Goal: Task Accomplishment & Management: Manage account settings

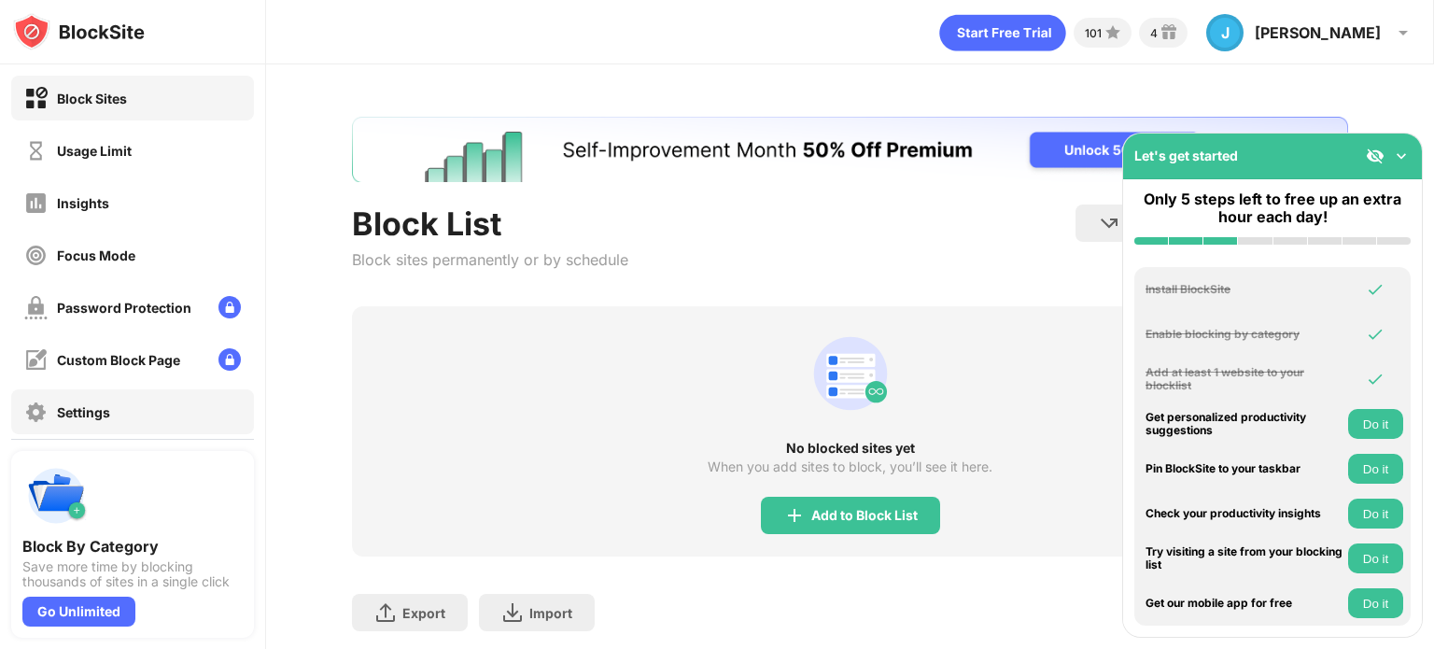
click at [105, 401] on div "Settings" at bounding box center [67, 412] width 86 height 23
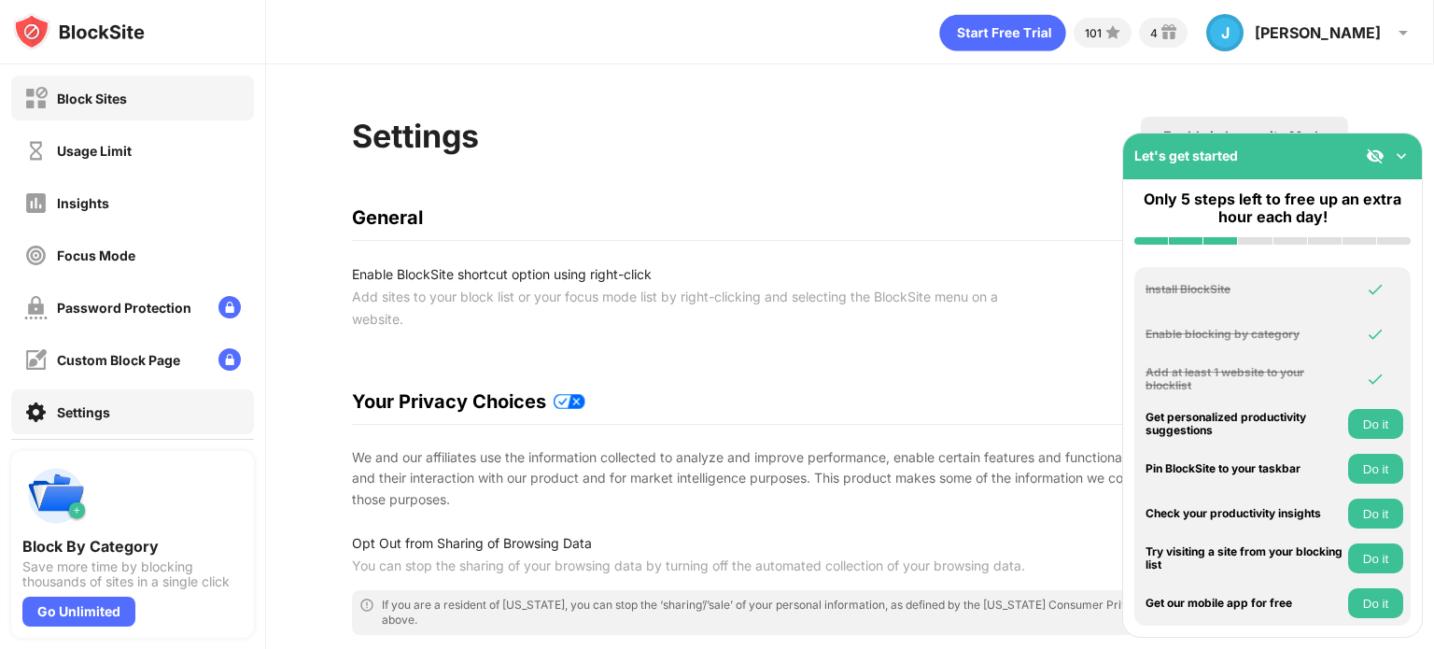
click at [81, 106] on div "Block Sites" at bounding box center [75, 98] width 103 height 23
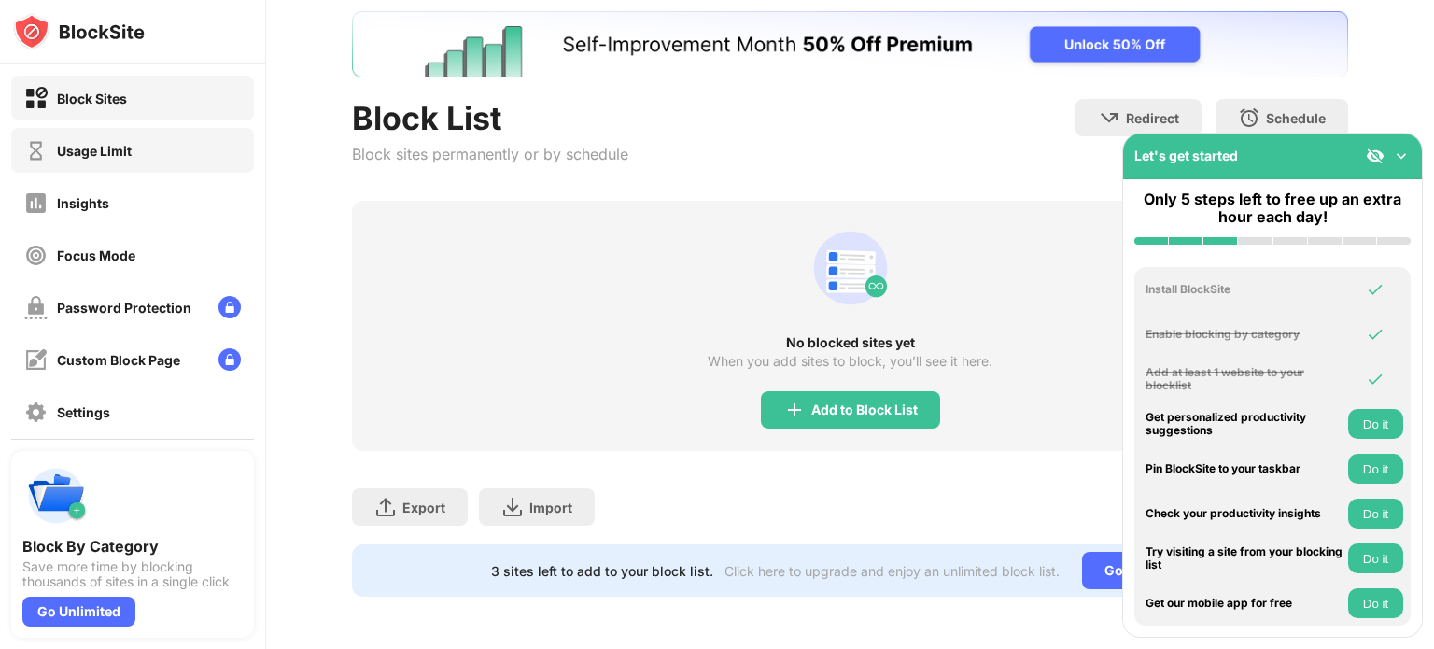
click at [46, 135] on div "Usage Limit" at bounding box center [132, 150] width 243 height 45
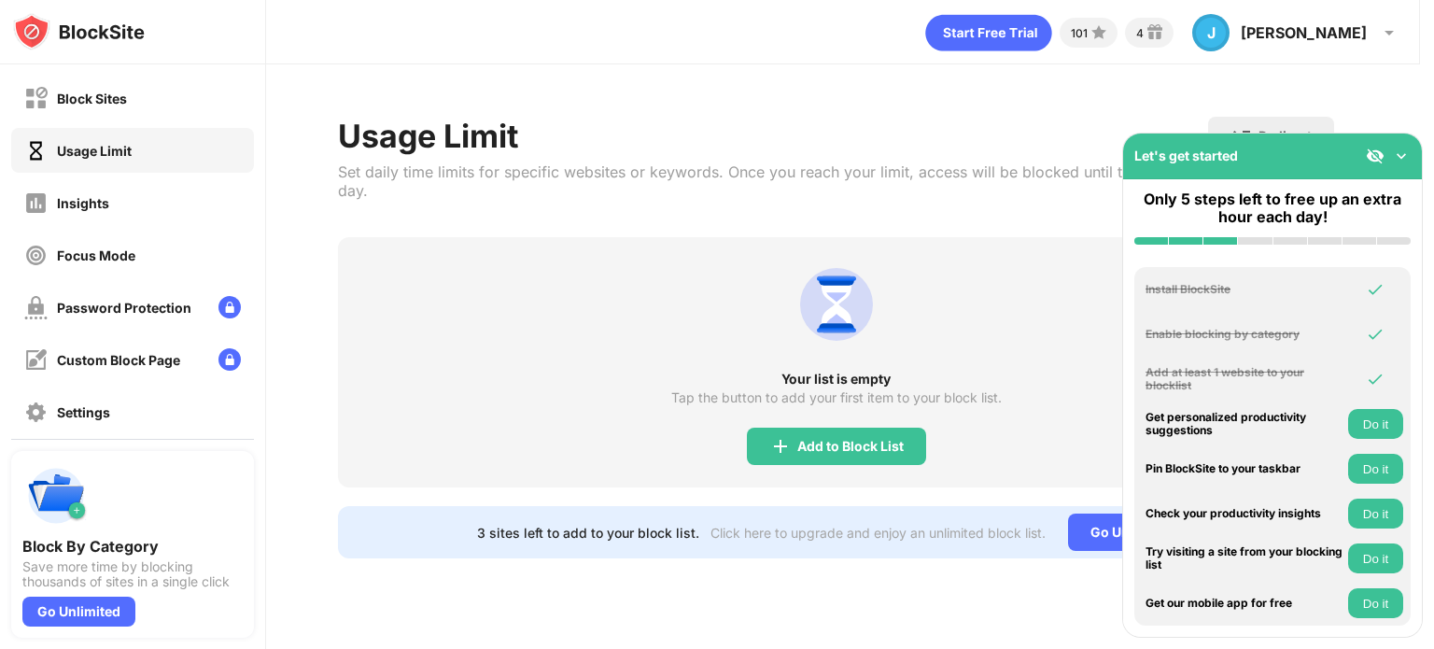
scroll to position [0, 14]
click at [101, 247] on div "Focus Mode" at bounding box center [96, 255] width 78 height 16
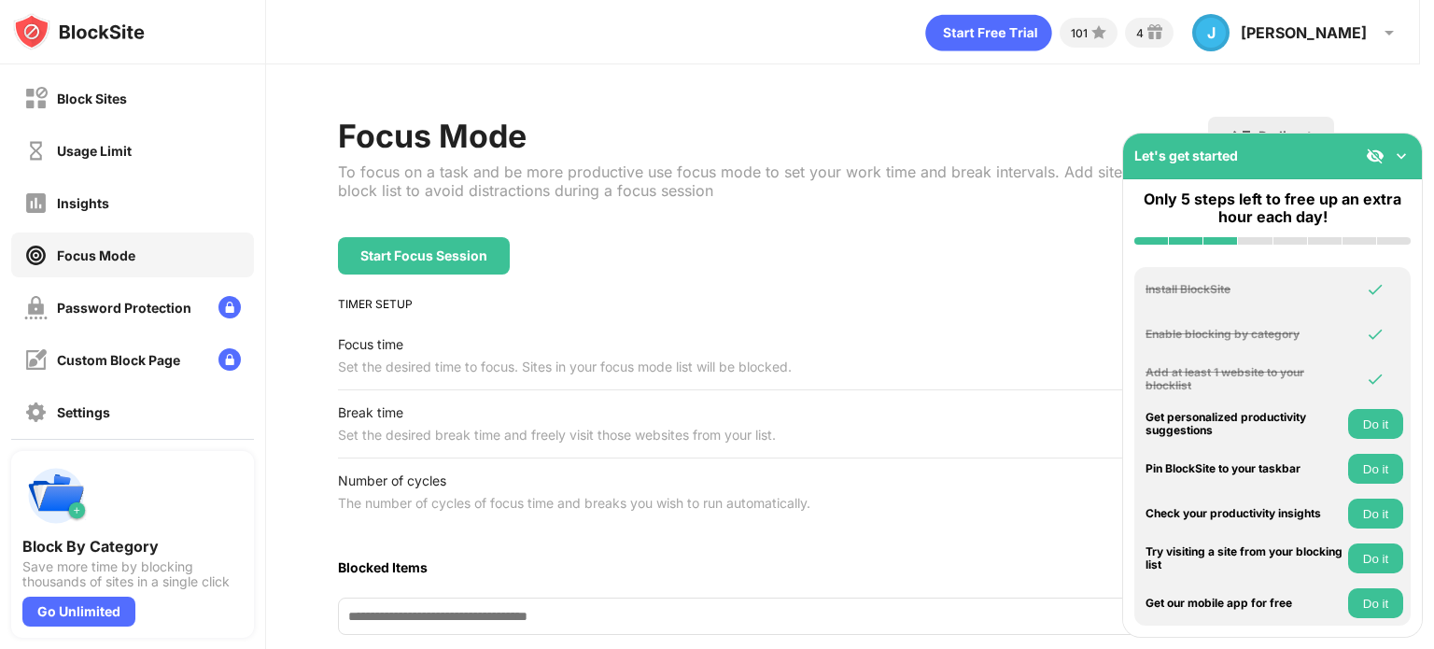
scroll to position [259, 14]
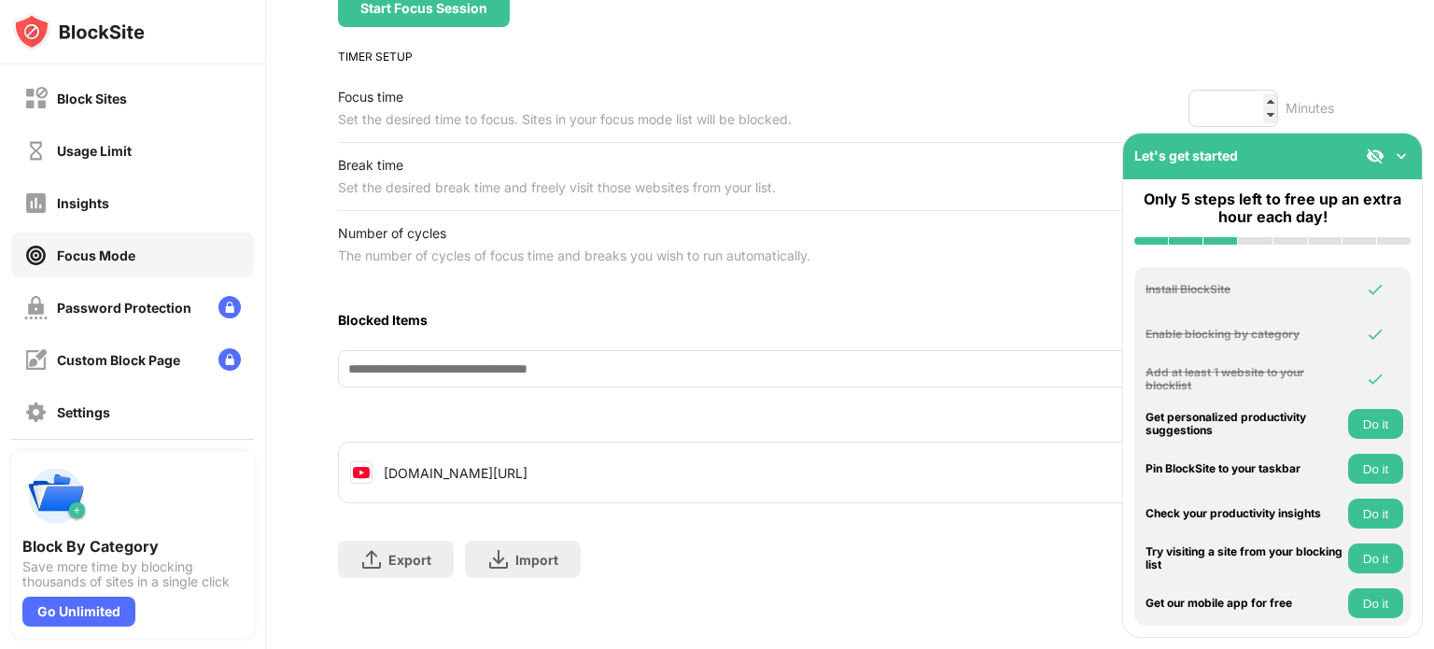
click at [755, 408] on div "Whitelist mode Block all websites apart from those in your whitelist" at bounding box center [836, 419] width 996 height 22
click at [1408, 164] on img at bounding box center [1401, 156] width 19 height 19
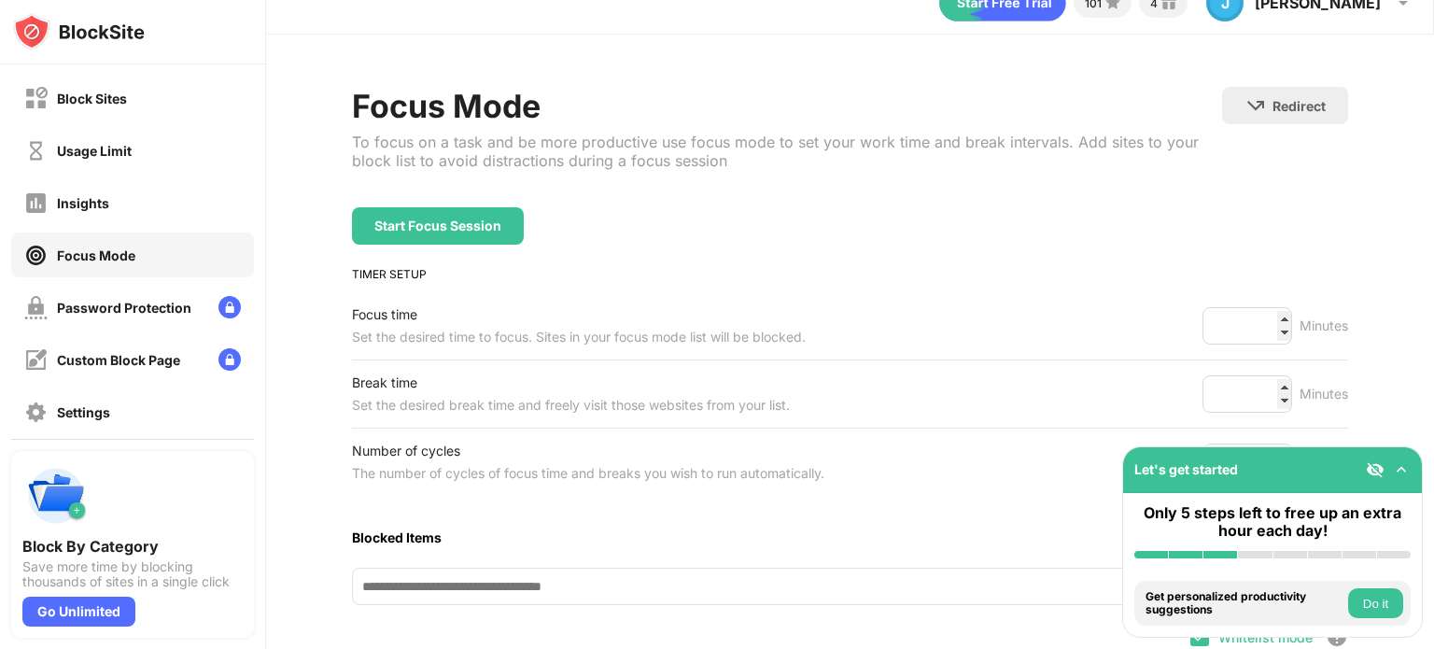
scroll to position [0, 0]
